Goal: Contribute content: Contribute content

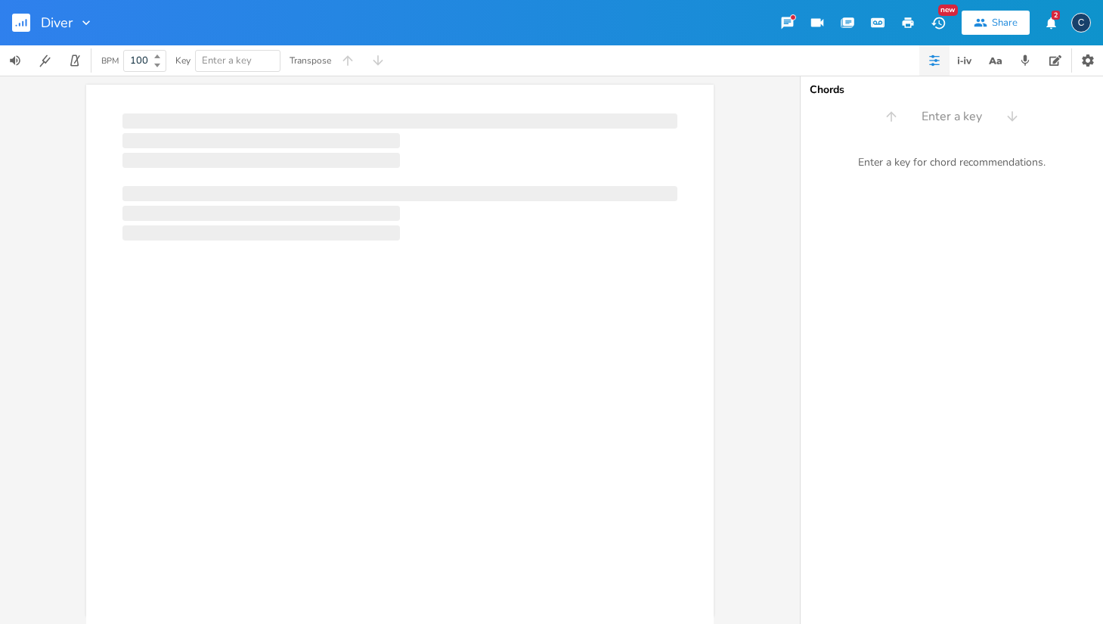
scroll to position [0, 1]
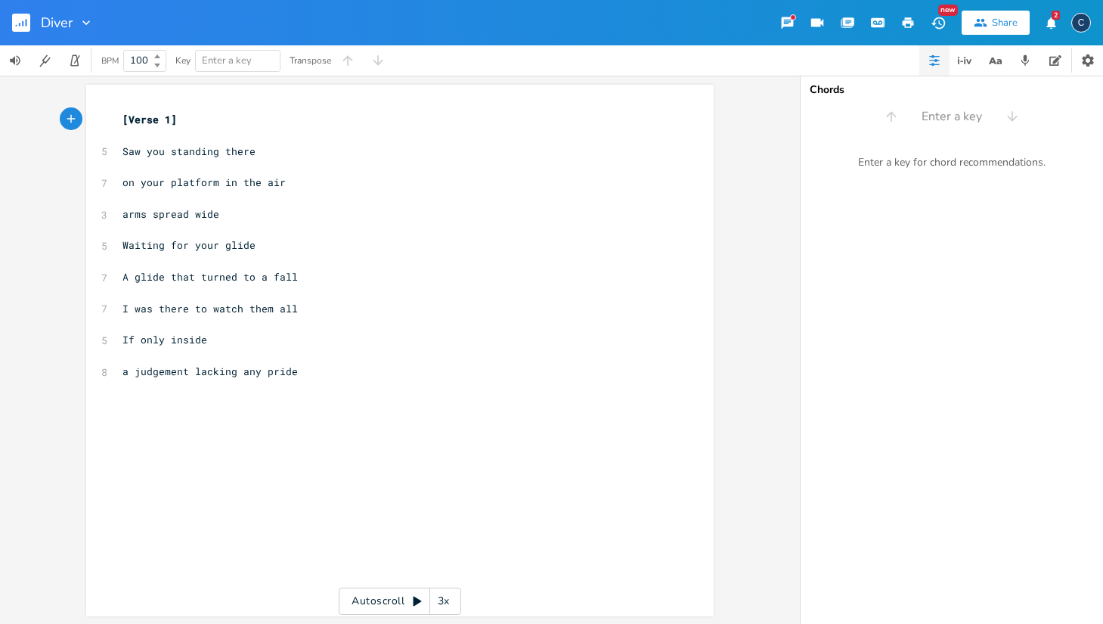
click at [253, 365] on span "a judgement lacking any pride" at bounding box center [210, 372] width 175 height 14
type textarea "udgement lacking"
drag, startPoint x: 230, startPoint y: 362, endPoint x: 133, endPoint y: 361, distance: 96.8
click at [133, 365] on span "a judgement lacking pride" at bounding box center [198, 372] width 151 height 14
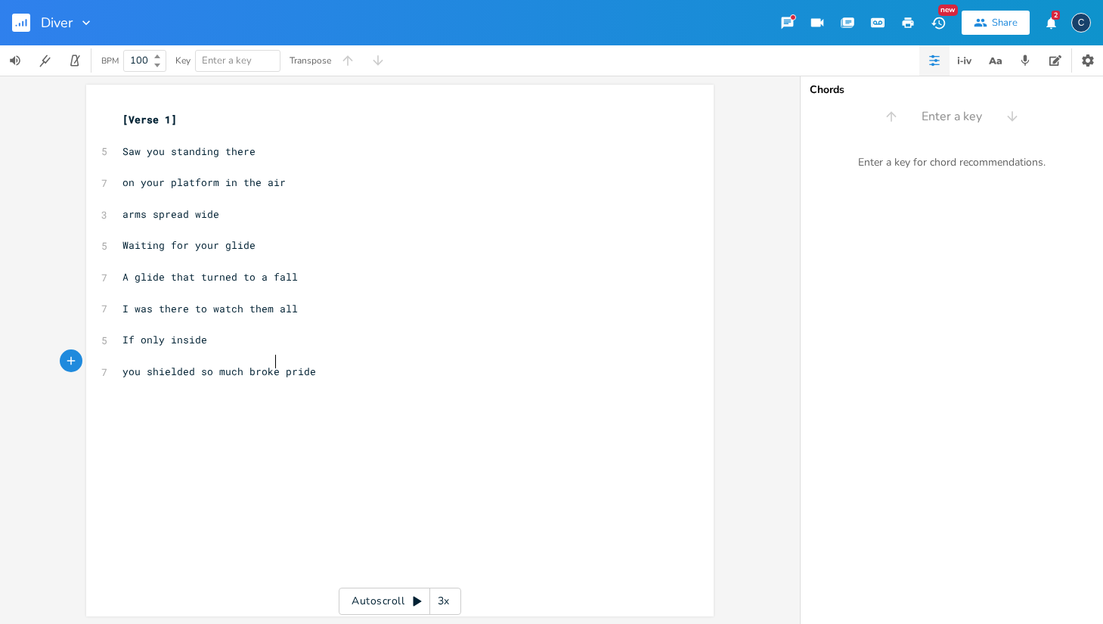
type textarea "you shielded so much broken"
type textarea "you shielded"
drag, startPoint x: 118, startPoint y: 364, endPoint x: 188, endPoint y: 361, distance: 69.6
click at [188, 365] on span "you shielded so much broken pride" at bounding box center [223, 372] width 200 height 14
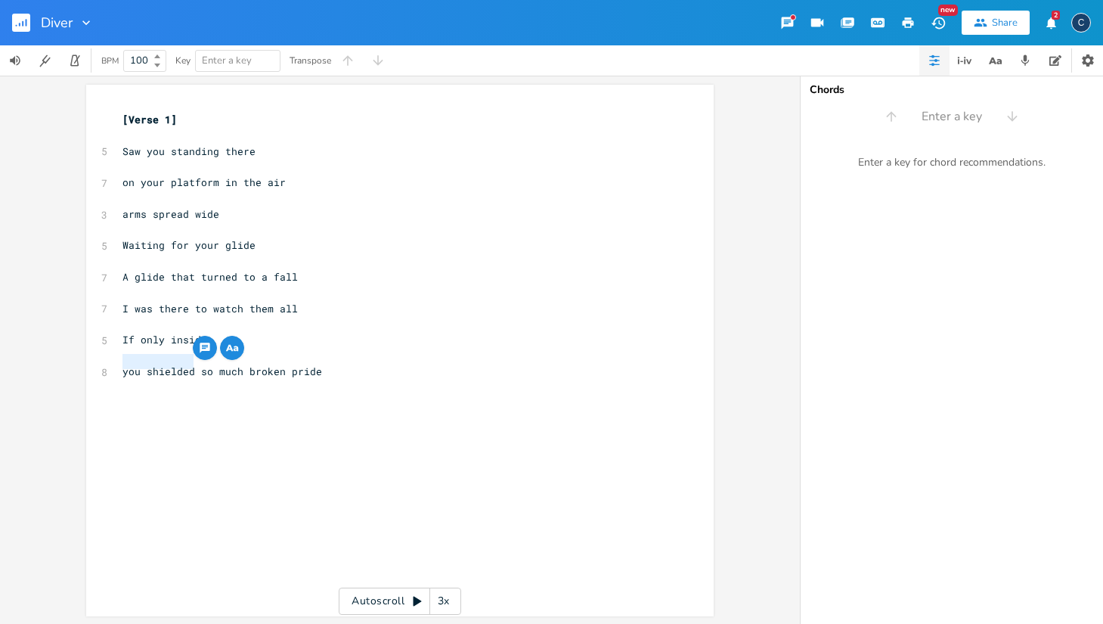
click at [124, 365] on span "you shielded so much broken pride" at bounding box center [223, 372] width 200 height 14
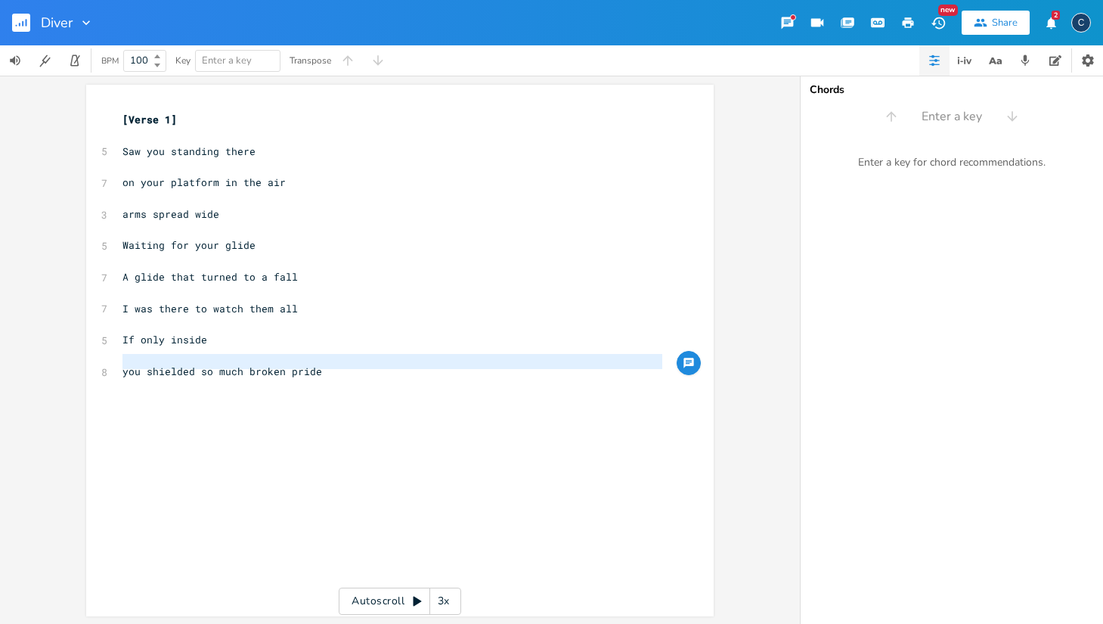
type textarea "you shielded so much"
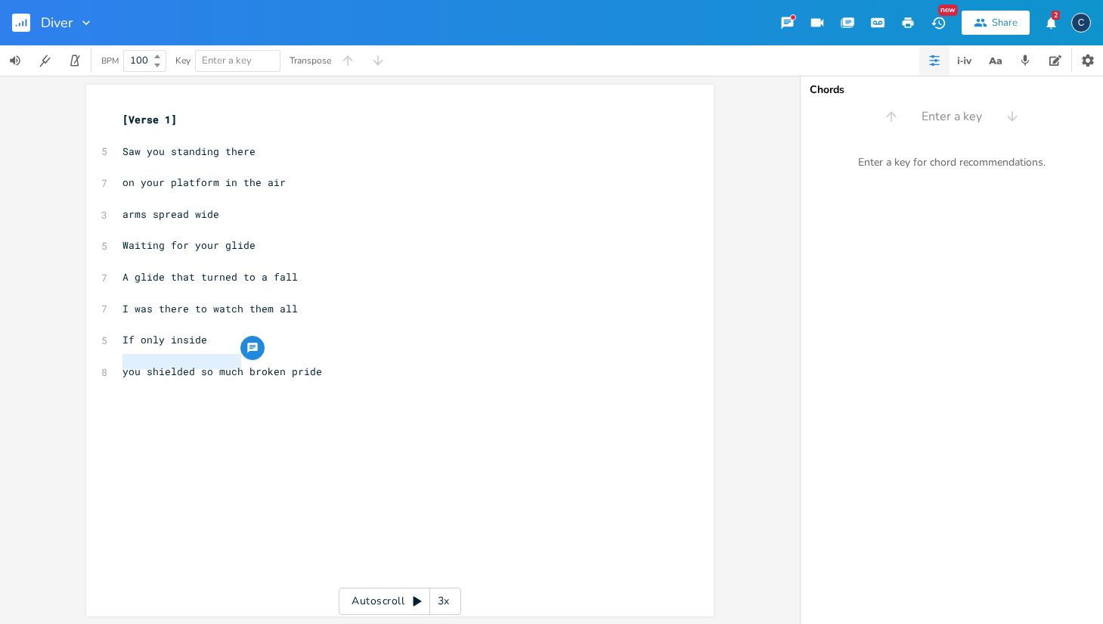
drag, startPoint x: 117, startPoint y: 365, endPoint x: 235, endPoint y: 368, distance: 118.0
click at [235, 368] on pre "you shielded so much broken pride" at bounding box center [393, 372] width 546 height 16
click at [214, 365] on span "you shielded so much broken pride" at bounding box center [223, 372] width 200 height 14
drag, startPoint x: 118, startPoint y: 360, endPoint x: 188, endPoint y: 355, distance: 70.5
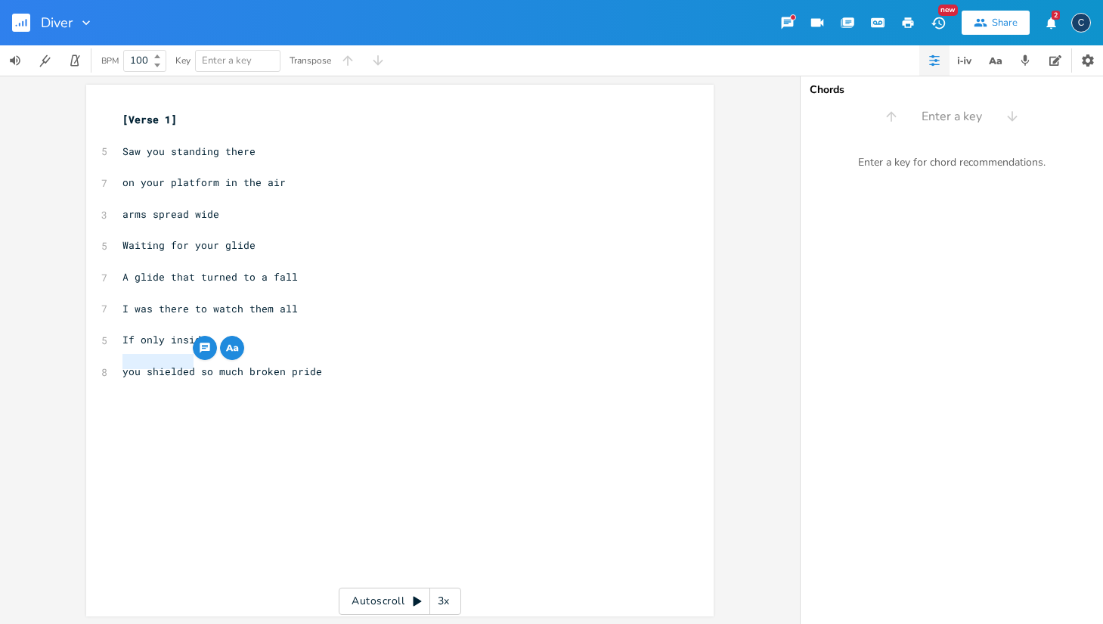
click at [188, 355] on div "you shielded x [Verse 1] ​ 5 Saw you standing there ​ 7 on your platform in the…" at bounding box center [400, 351] width 628 height 532
type textarea "so blinded from"
click at [188, 352] on pre "​" at bounding box center [393, 356] width 546 height 16
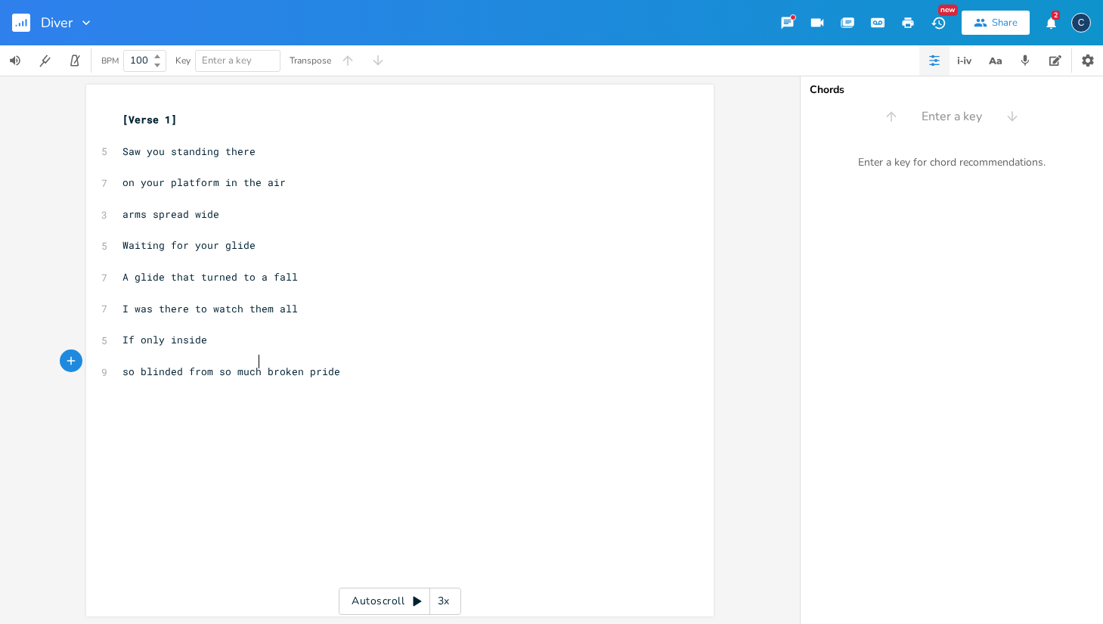
click at [252, 365] on span "so blinded from so much broken pride" at bounding box center [232, 372] width 218 height 14
type textarea "a"
click at [329, 380] on pre "​" at bounding box center [393, 388] width 546 height 16
click at [123, 136] on span "​" at bounding box center [123, 136] width 0 height 14
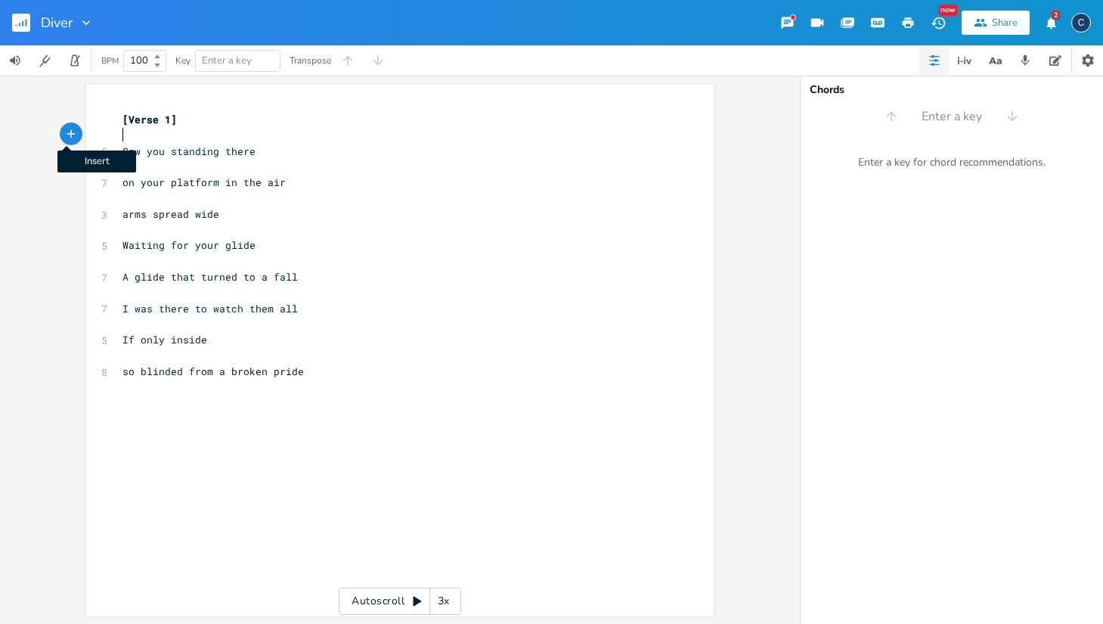
click at [66, 132] on icon "button" at bounding box center [71, 134] width 14 height 14
click at [93, 134] on icon "button" at bounding box center [98, 134] width 11 height 11
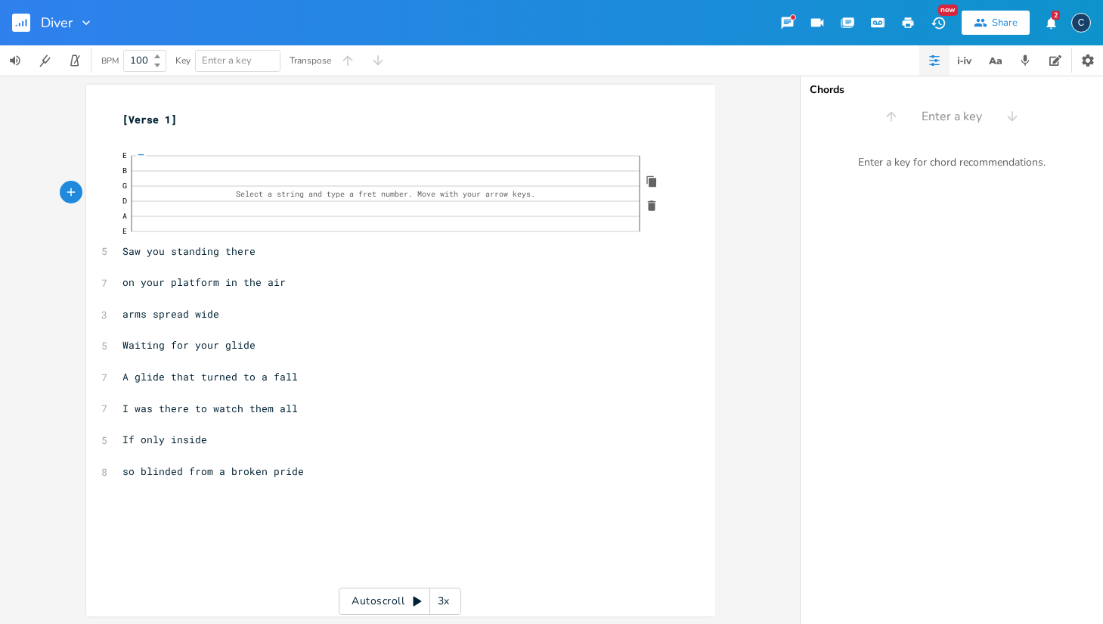
click at [648, 203] on icon "button" at bounding box center [652, 205] width 8 height 11
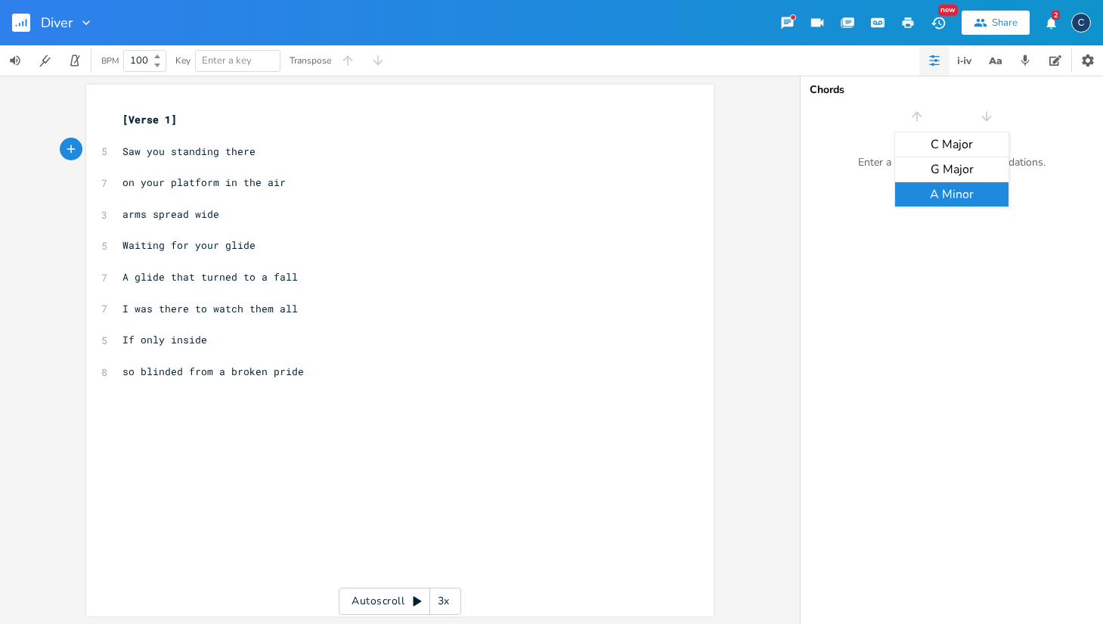
scroll to position [0, 0]
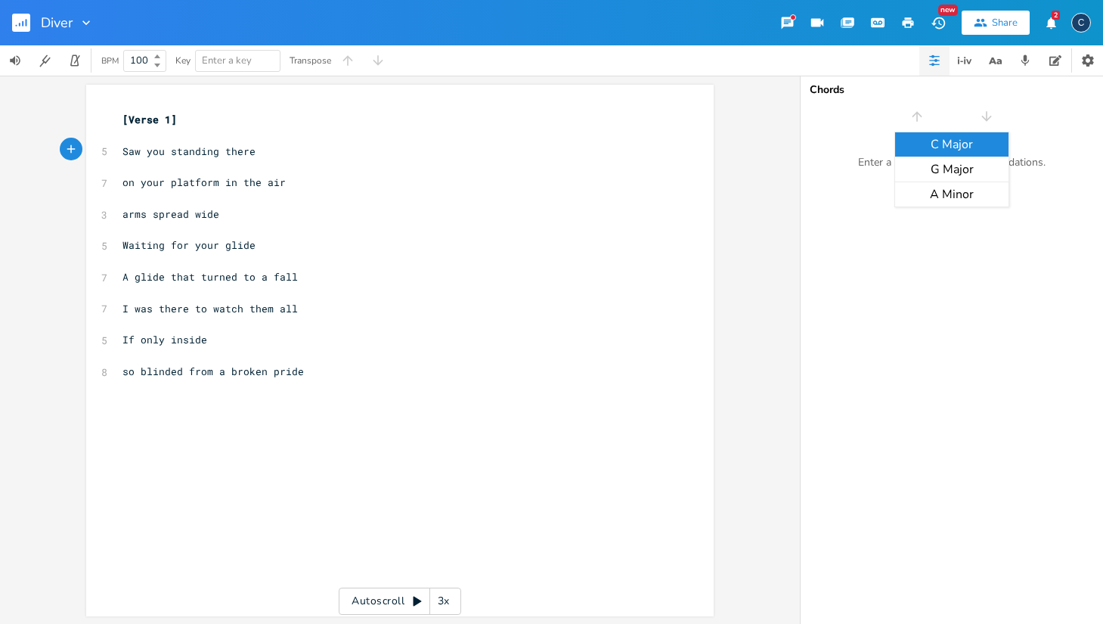
type input "E"
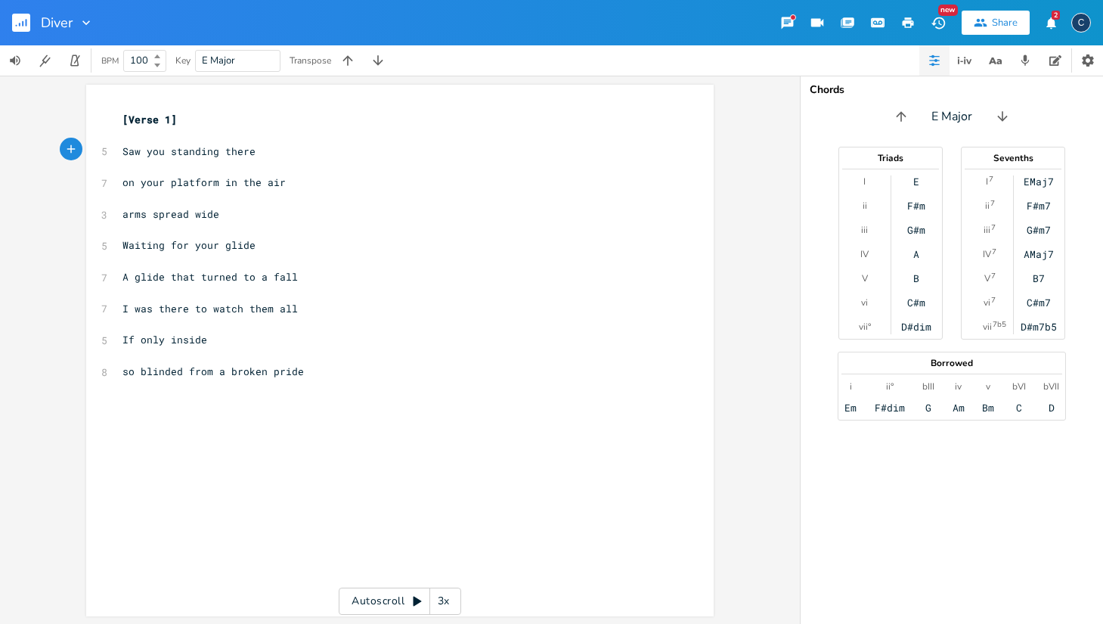
click at [913, 181] on div "E F#m G#m A B C#m D#dim" at bounding box center [917, 253] width 51 height 157
click at [121, 139] on pre "​" at bounding box center [393, 136] width 546 height 16
click at [917, 182] on div "E" at bounding box center [917, 181] width 6 height 12
click at [908, 229] on div "G#m" at bounding box center [917, 230] width 18 height 12
click at [903, 204] on div "E F#m G#m A B C#m D#dim" at bounding box center [917, 253] width 51 height 157
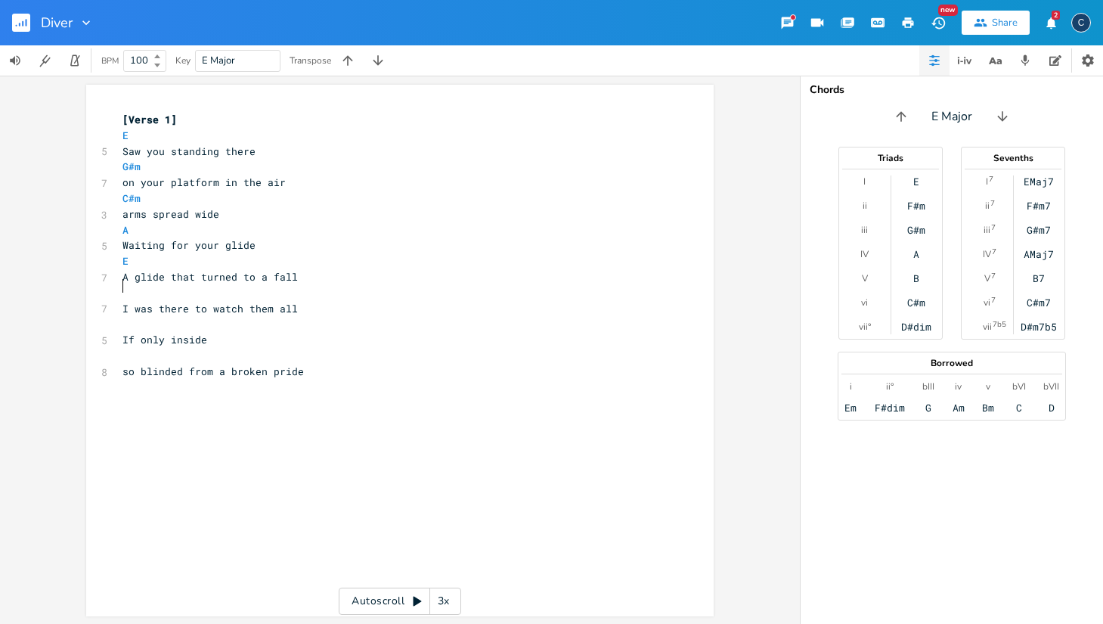
scroll to position [0, 1]
click at [218, 365] on span "so blinded from a broken pride" at bounding box center [214, 372] width 182 height 14
type textarea "your"
click at [374, 380] on pre "​" at bounding box center [393, 388] width 546 height 16
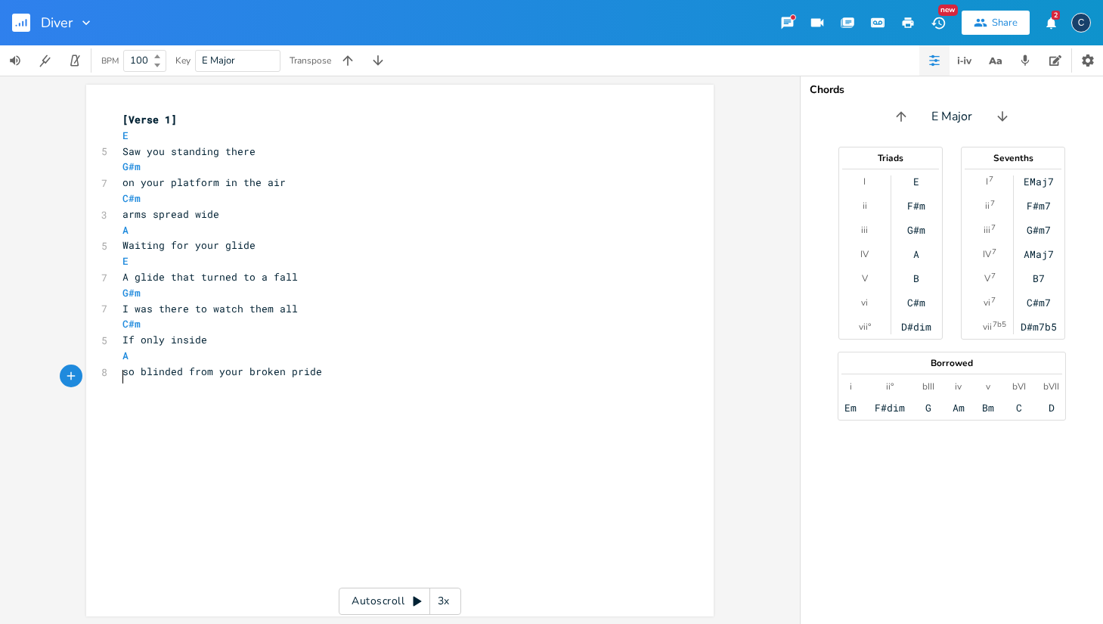
click at [320, 364] on pre "so blinded from your broken pride" at bounding box center [393, 372] width 546 height 16
click at [164, 333] on span "If only inside" at bounding box center [165, 340] width 85 height 14
type textarea "from"
drag, startPoint x: 129, startPoint y: 355, endPoint x: 121, endPoint y: 358, distance: 8.6
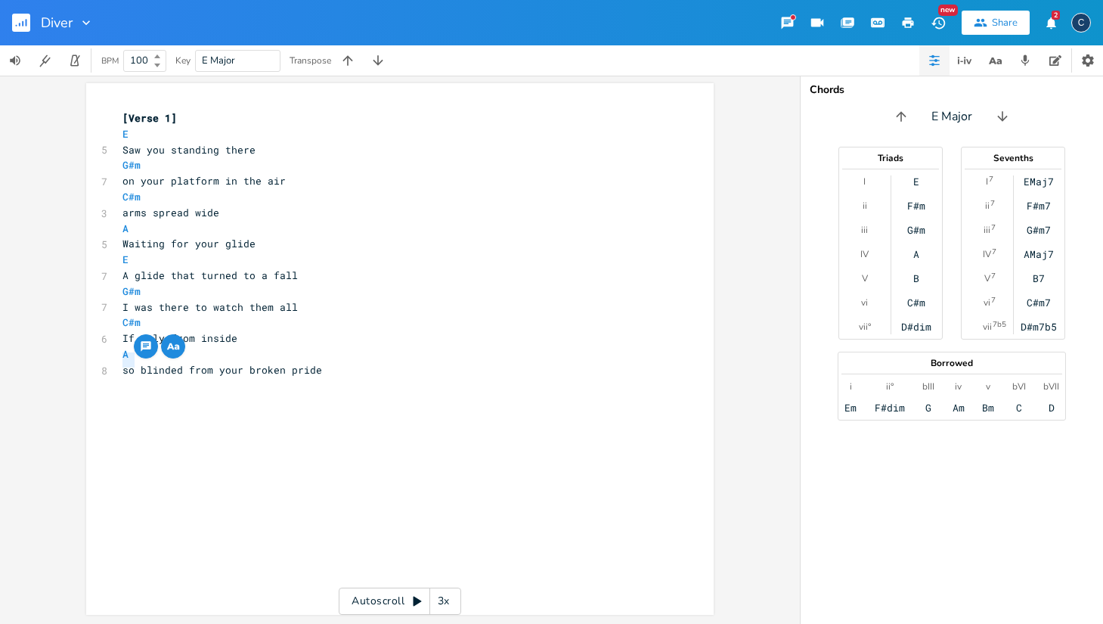
click at [123, 363] on span "so blinded from your broken pride" at bounding box center [223, 370] width 200 height 14
type textarea "a"
click at [171, 363] on span "a blinded from your broken pride" at bounding box center [220, 370] width 194 height 14
type textarea "man"
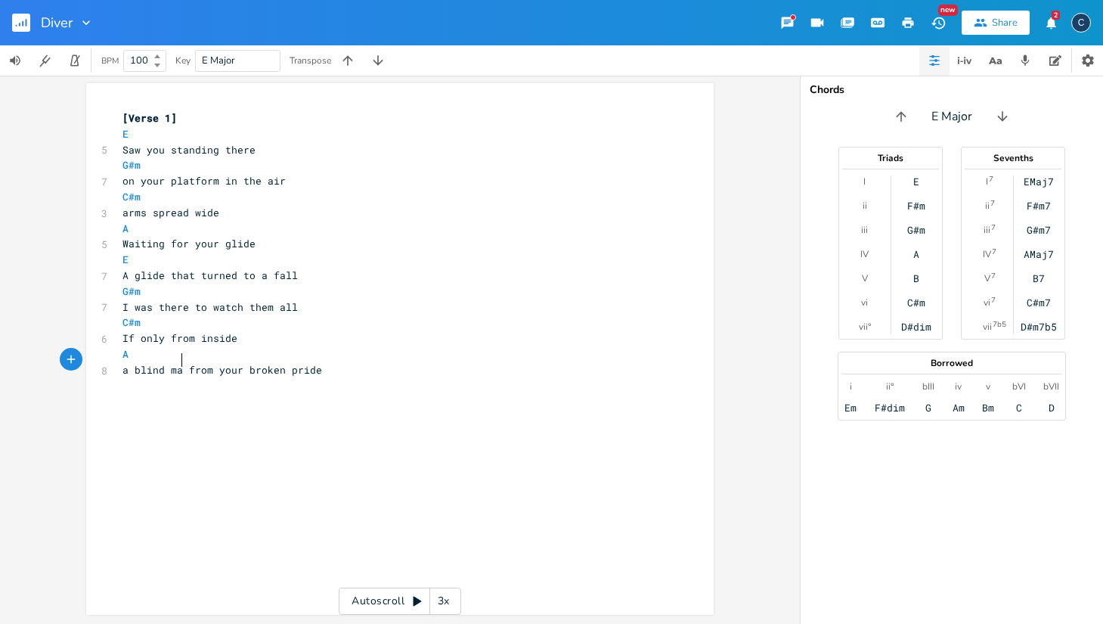
scroll to position [0, 19]
drag, startPoint x: 189, startPoint y: 363, endPoint x: 239, endPoint y: 361, distance: 50.0
click at [239, 363] on span "a blind man from your broken pride" at bounding box center [226, 370] width 206 height 14
type textarea "bent from"
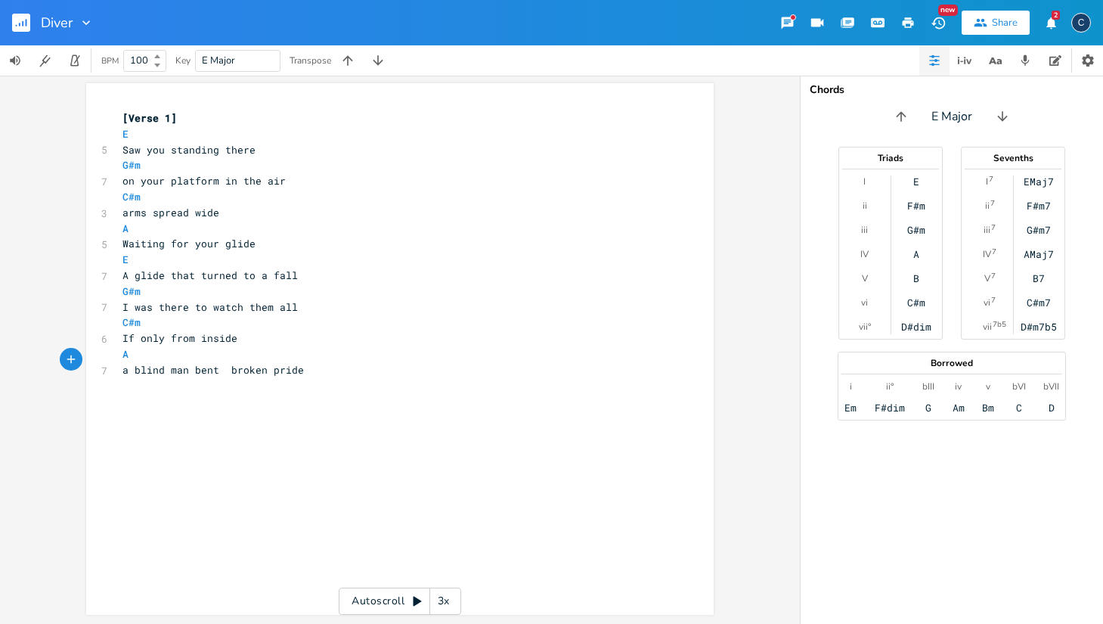
type textarea "by"
click at [341, 362] on pre "a blind man bent by broken pride" at bounding box center [393, 370] width 546 height 16
click at [278, 363] on span "a blind man bent by broken pride" at bounding box center [220, 370] width 194 height 14
type textarea "m"
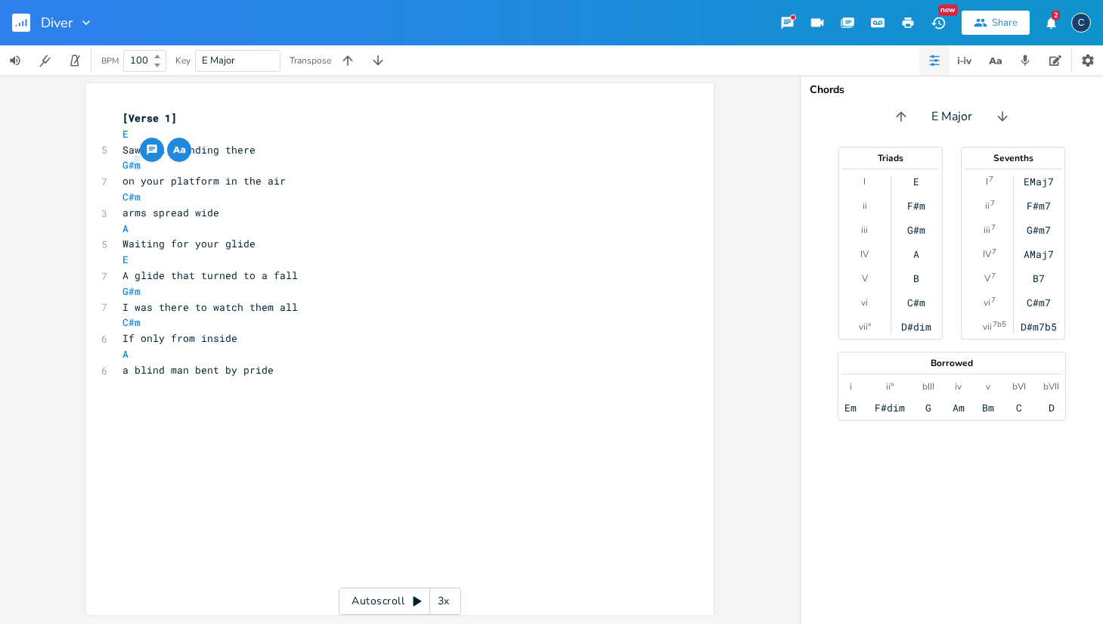
drag, startPoint x: 127, startPoint y: 162, endPoint x: 147, endPoint y: 165, distance: 20.6
click at [147, 165] on pre "G#m" at bounding box center [393, 165] width 546 height 16
click at [114, 161] on div "m x [Verse 1] E 5 Saw you standing there G#m 7 on your platform in the air C#m …" at bounding box center [400, 349] width 628 height 532
click at [107, 166] on div "m x [Verse 1] E 5 Saw you standing there G#m 7 on your platform in the air C#m …" at bounding box center [400, 349] width 628 height 532
click at [88, 166] on div "m x [Verse 1] E 5 Saw you standing there G#m 7 on your platform in the air C#m …" at bounding box center [400, 349] width 628 height 532
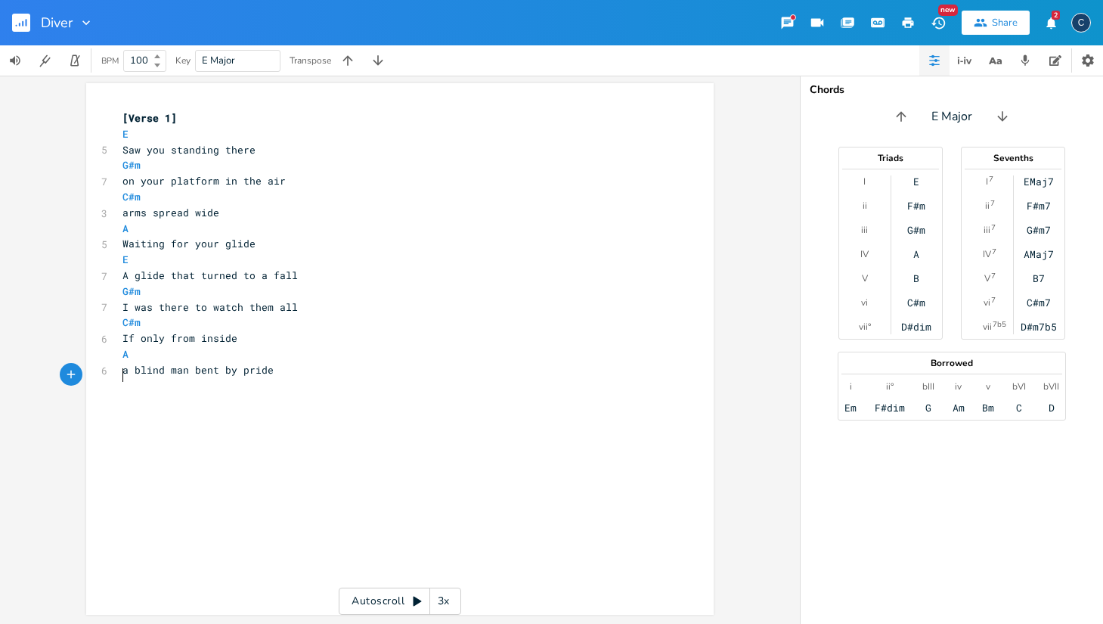
click at [161, 535] on div "x [Verse 1] E 5 Saw you standing there G#m 7 on your platform in the air C#m 3 …" at bounding box center [412, 363] width 584 height 512
click at [107, 162] on div "x [Verse 1] E 5 Saw you standing there G#m 7 on your platform in the air C#m 3 …" at bounding box center [400, 349] width 628 height 532
type textarea "m"
click at [129, 166] on span "G#m" at bounding box center [132, 165] width 18 height 14
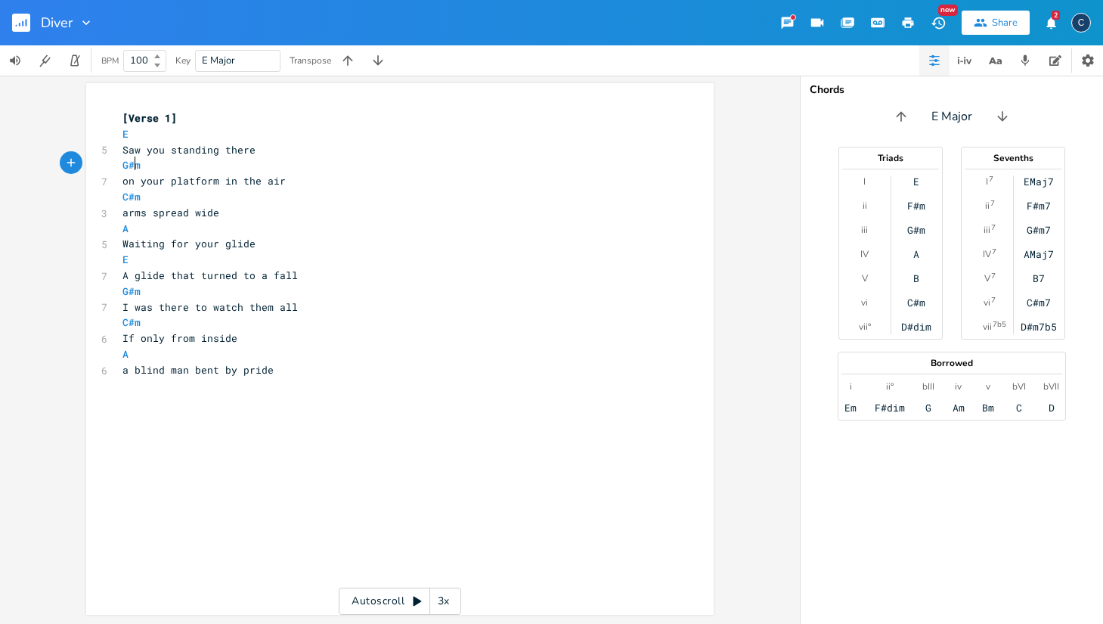
type textarea "m"
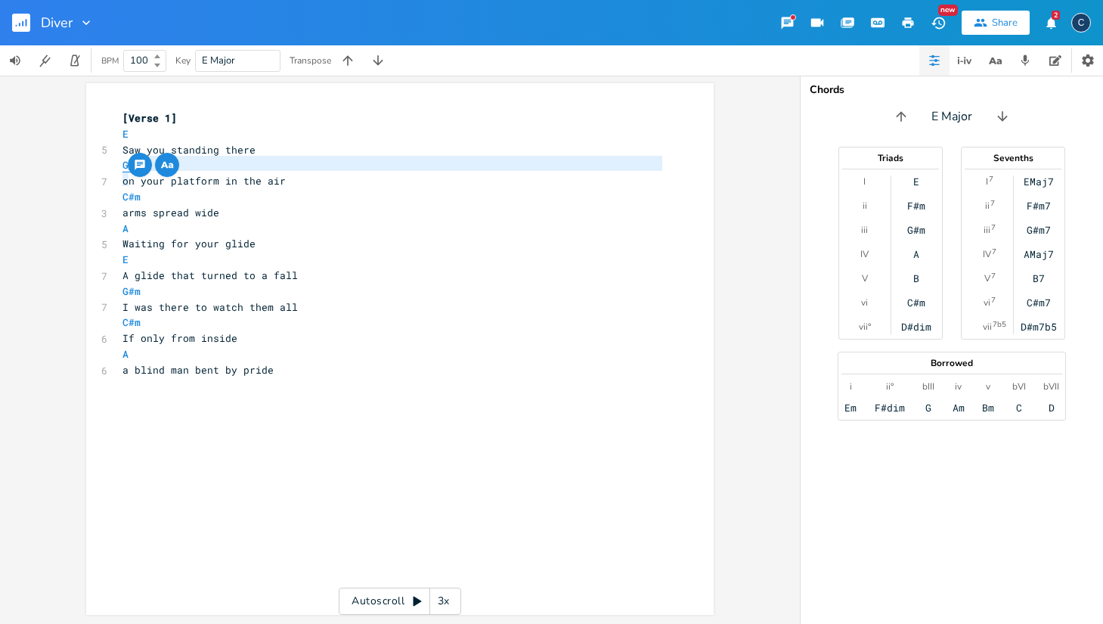
type textarea "#"
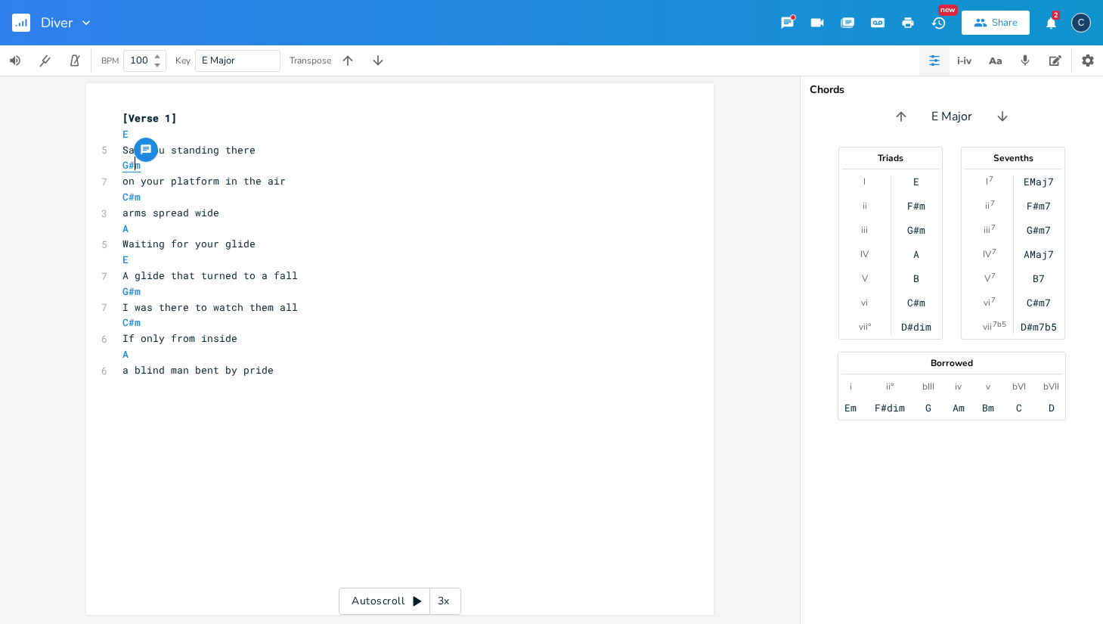
click at [129, 164] on span "G#m" at bounding box center [132, 165] width 18 height 14
type textarea "m"
click at [128, 170] on span "G#m" at bounding box center [132, 165] width 18 height 14
click at [176, 167] on pre "G#m" at bounding box center [393, 165] width 546 height 16
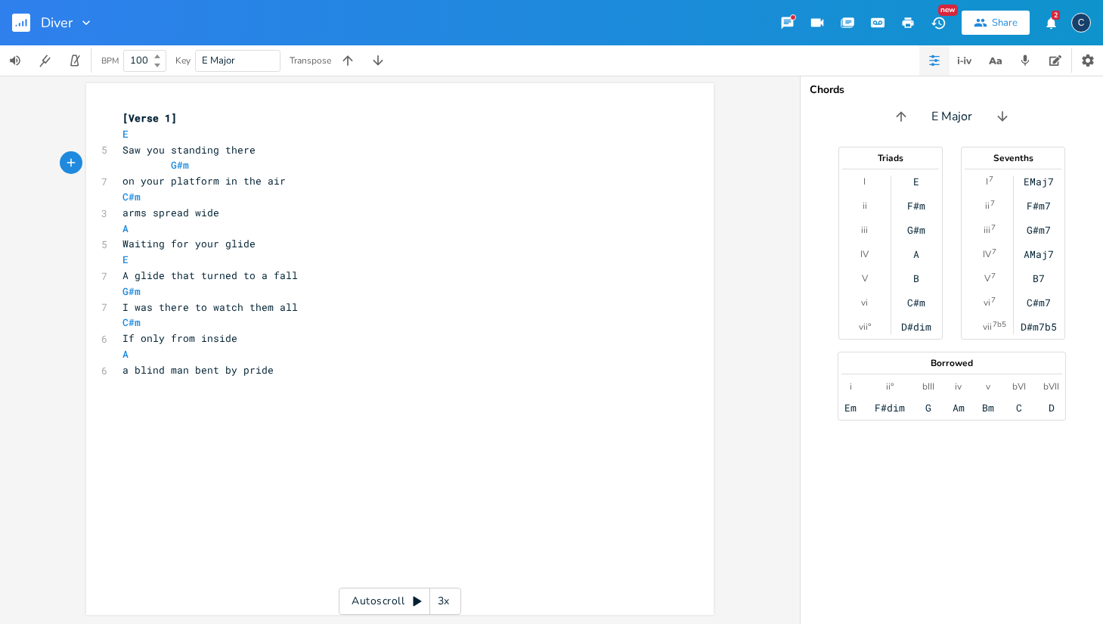
click at [113, 191] on div "x [Verse 1] E 5 Saw you standing there G#m 7 on your platform in the air C#m 3 …" at bounding box center [400, 349] width 628 height 532
click at [146, 191] on pre "C#m" at bounding box center [393, 197] width 546 height 16
click at [138, 226] on pre "A" at bounding box center [393, 229] width 546 height 16
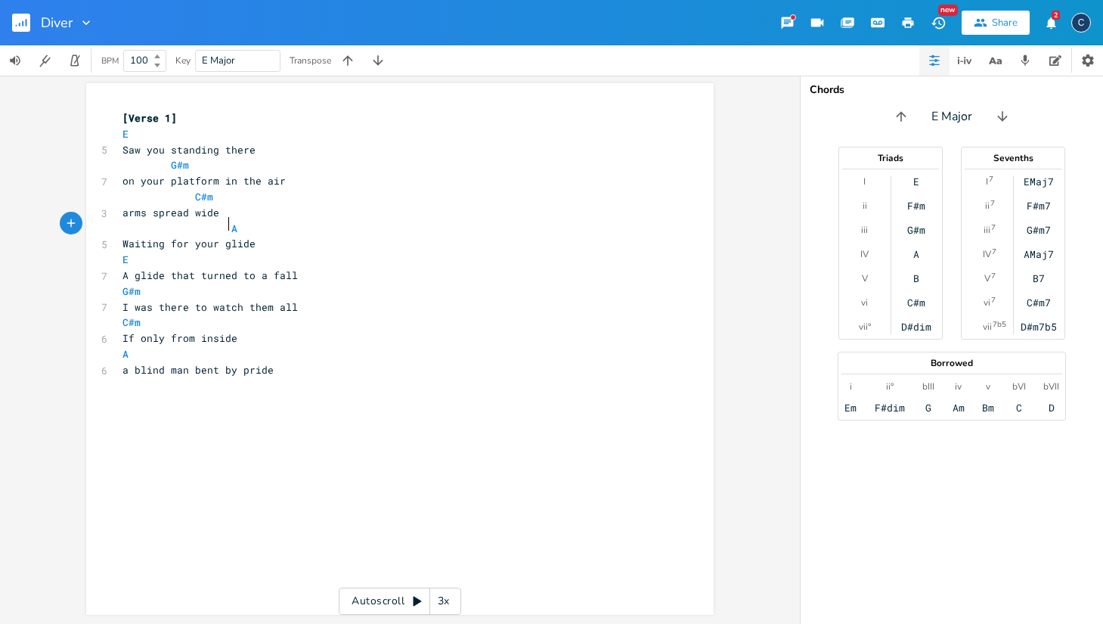
click at [131, 252] on pre "E" at bounding box center [393, 260] width 546 height 16
click at [138, 290] on pre "G#m" at bounding box center [393, 292] width 546 height 16
click at [145, 318] on pre "C#m" at bounding box center [393, 323] width 546 height 16
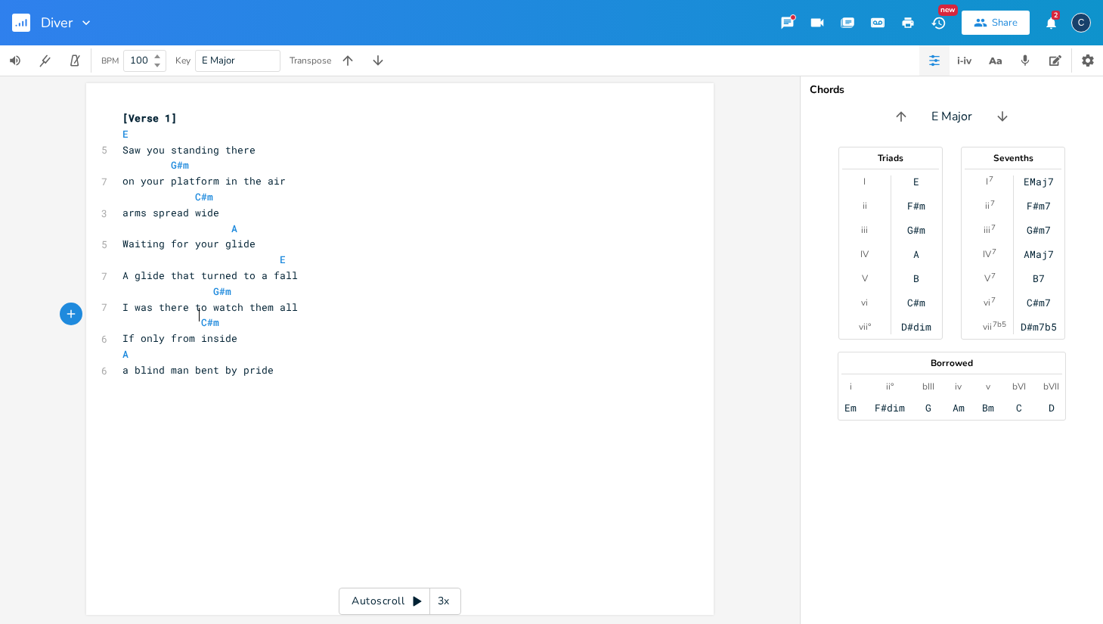
scroll to position [0, 28]
click at [132, 346] on pre "A" at bounding box center [393, 354] width 546 height 16
